Goal: Information Seeking & Learning: Learn about a topic

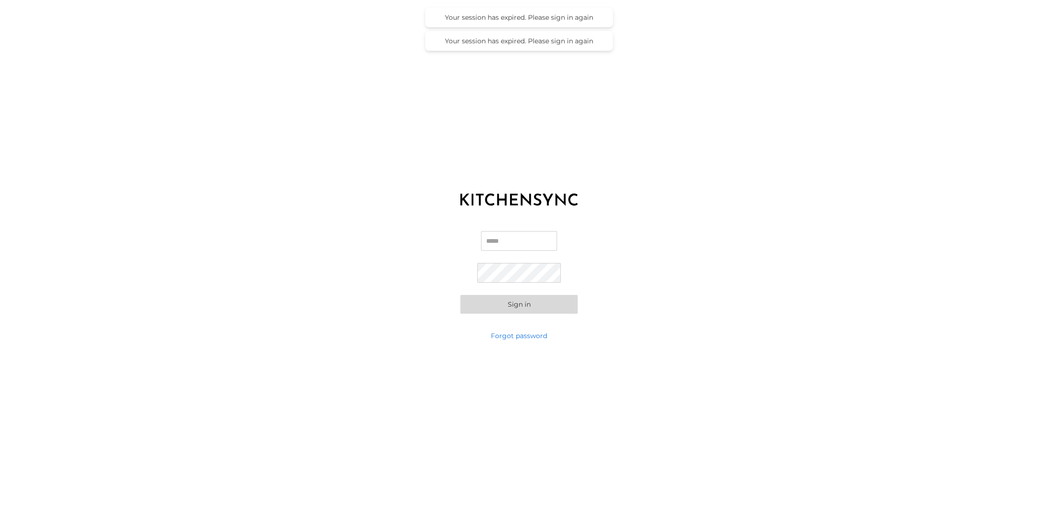
type input "**********"
click at [521, 302] on button "Sign in" at bounding box center [518, 304] width 117 height 19
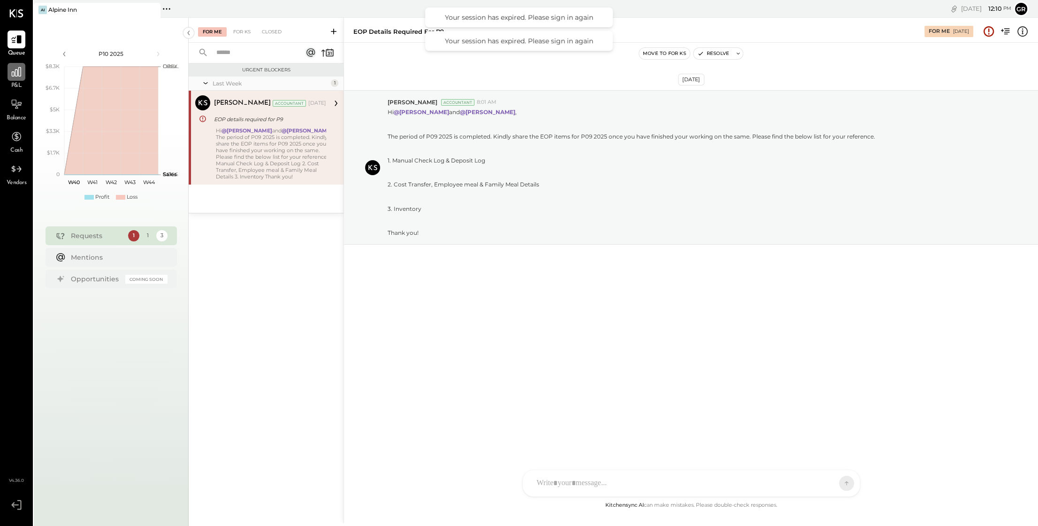
click at [21, 76] on icon at bounding box center [16, 71] width 9 height 9
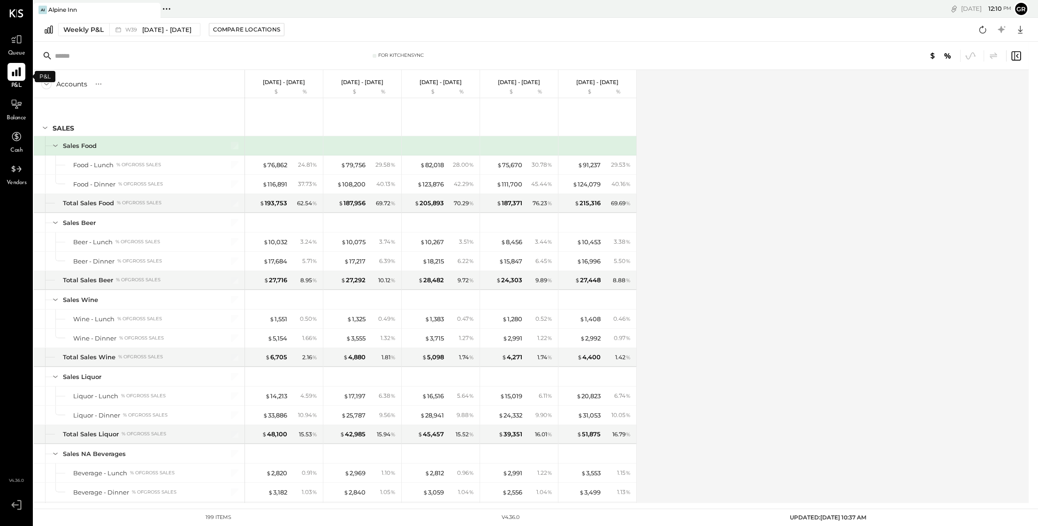
click at [18, 68] on icon at bounding box center [16, 72] width 12 height 12
click at [94, 31] on div "Weekly P&L" at bounding box center [83, 29] width 40 height 9
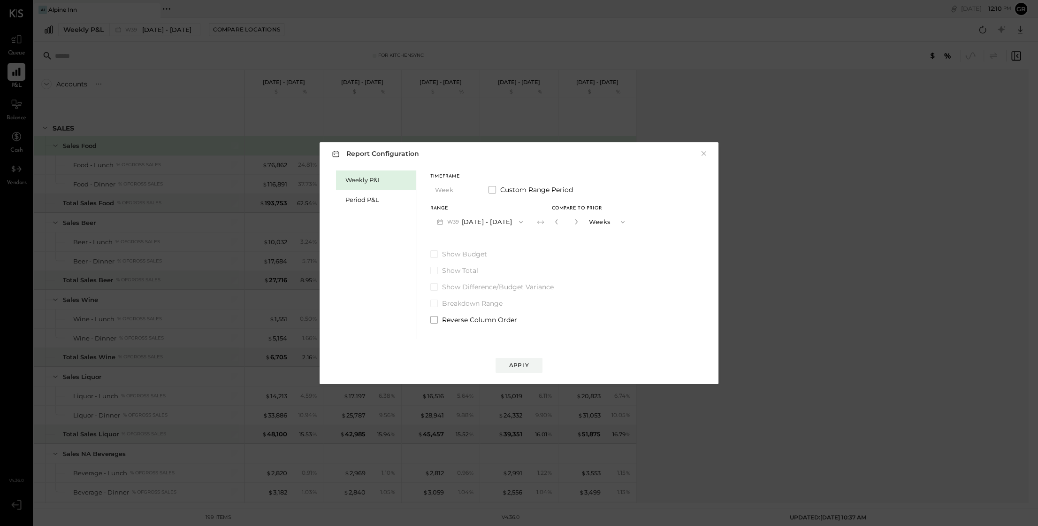
click at [89, 61] on div "Report Configuration × Weekly P&L Period P&L Timeframe Week Custom Range Period…" at bounding box center [519, 263] width 1038 height 526
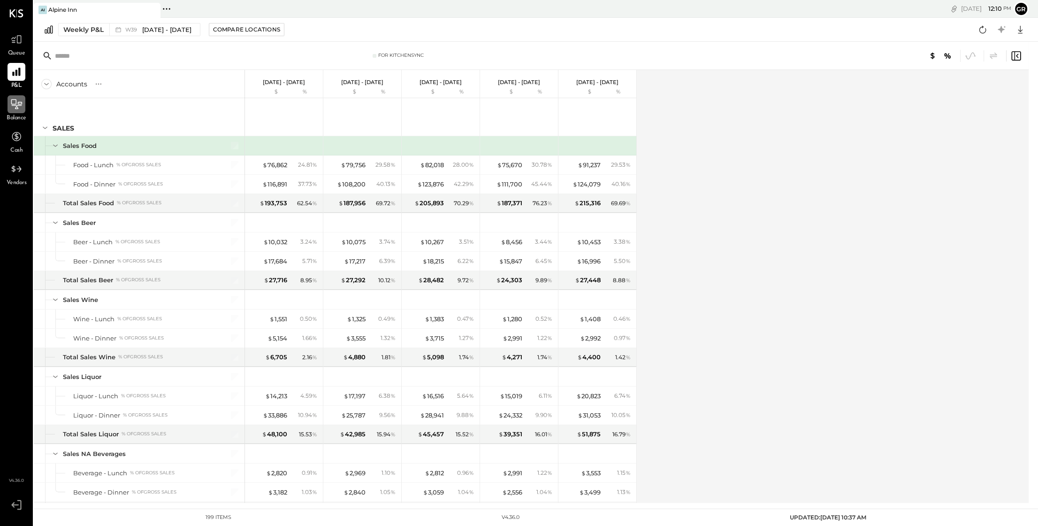
click at [18, 107] on icon at bounding box center [16, 104] width 12 height 12
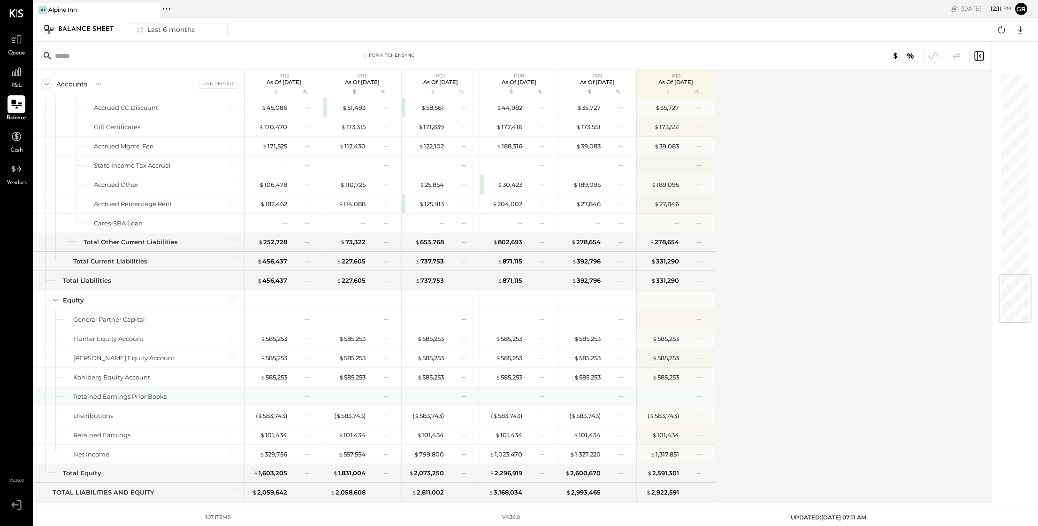
scroll to position [1672, 0]
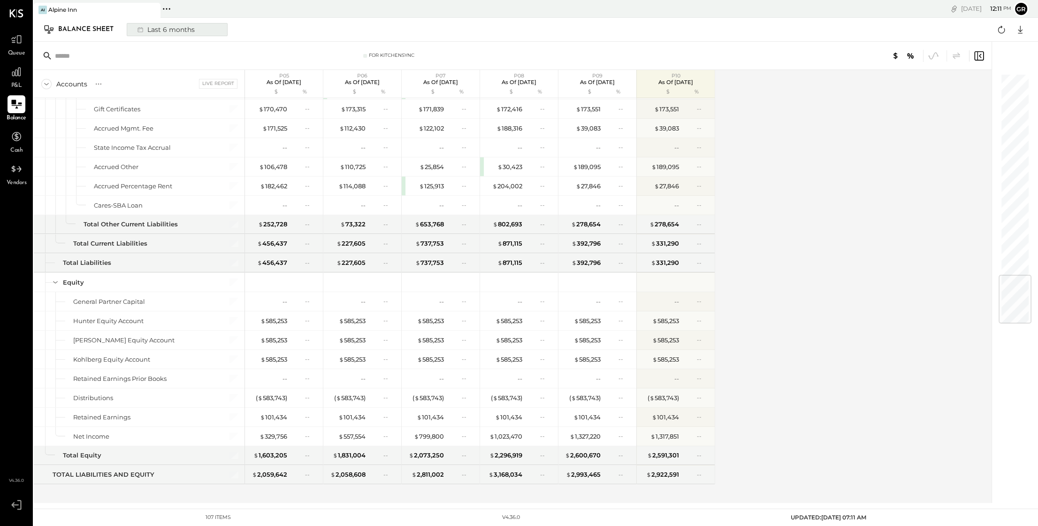
click at [170, 33] on div "Last 6 months" at bounding box center [165, 29] width 67 height 12
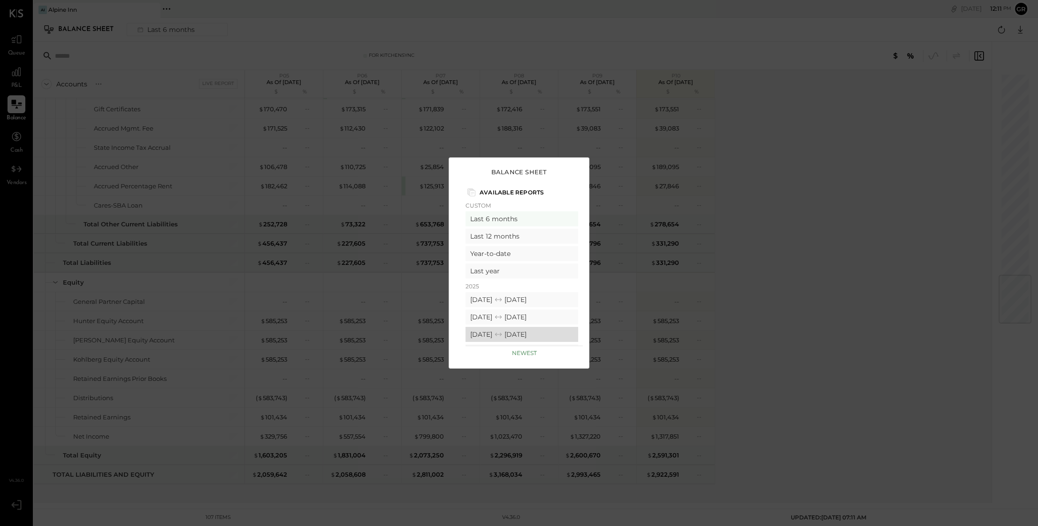
click at [519, 332] on div "[DATE] [DATE]" at bounding box center [522, 334] width 113 height 15
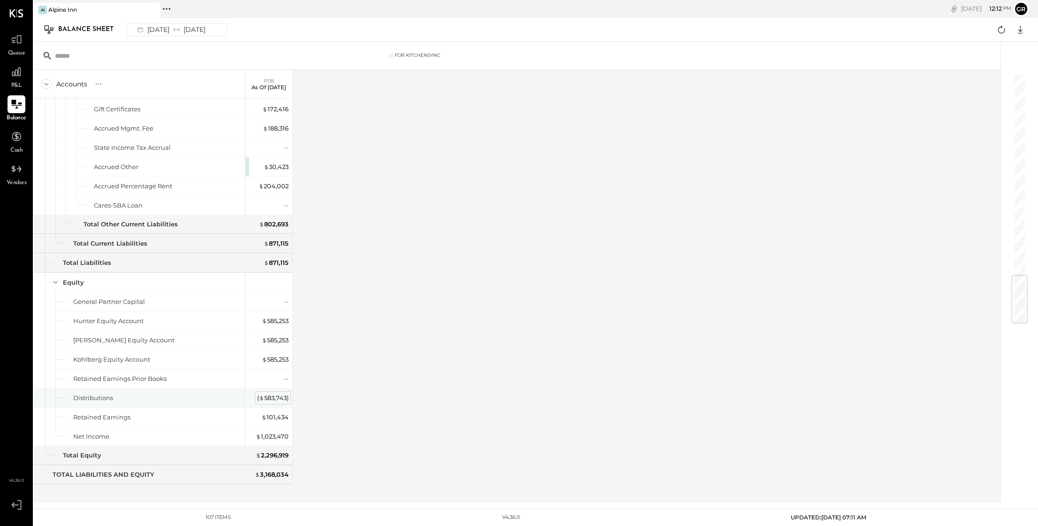
scroll to position [1671, 0]
click at [270, 413] on div "$ 101,434" at bounding box center [274, 417] width 27 height 9
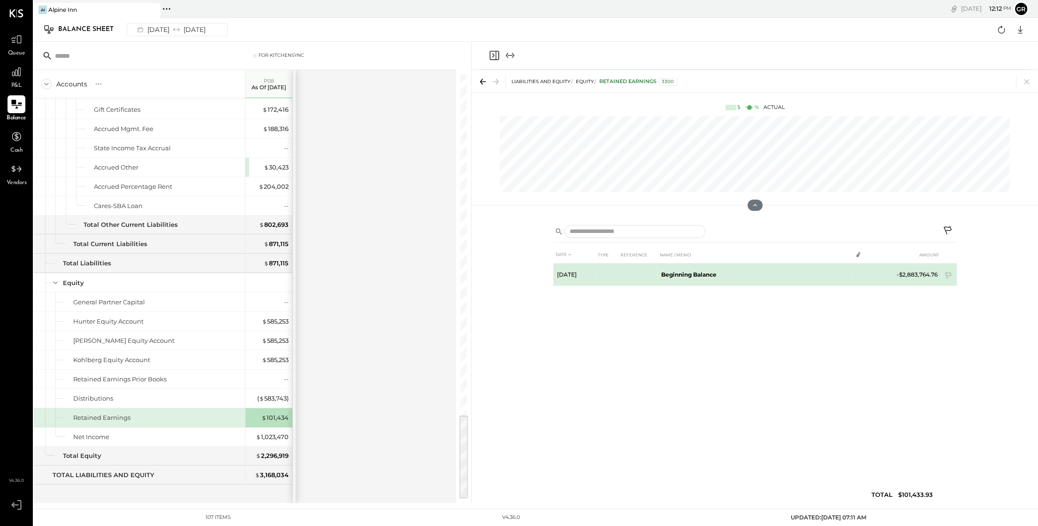
click at [711, 272] on b "Beginning Balance" at bounding box center [688, 274] width 55 height 7
